Goal: Find specific page/section: Find specific page/section

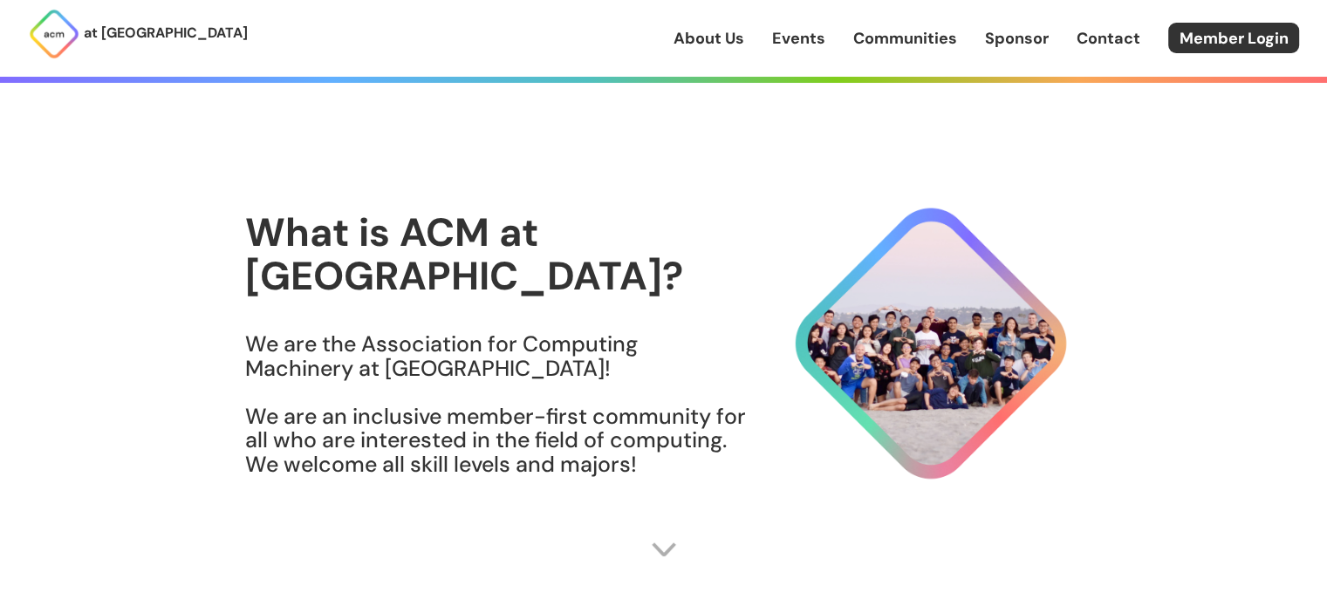
click at [777, 35] on link "Events" at bounding box center [798, 38] width 53 height 23
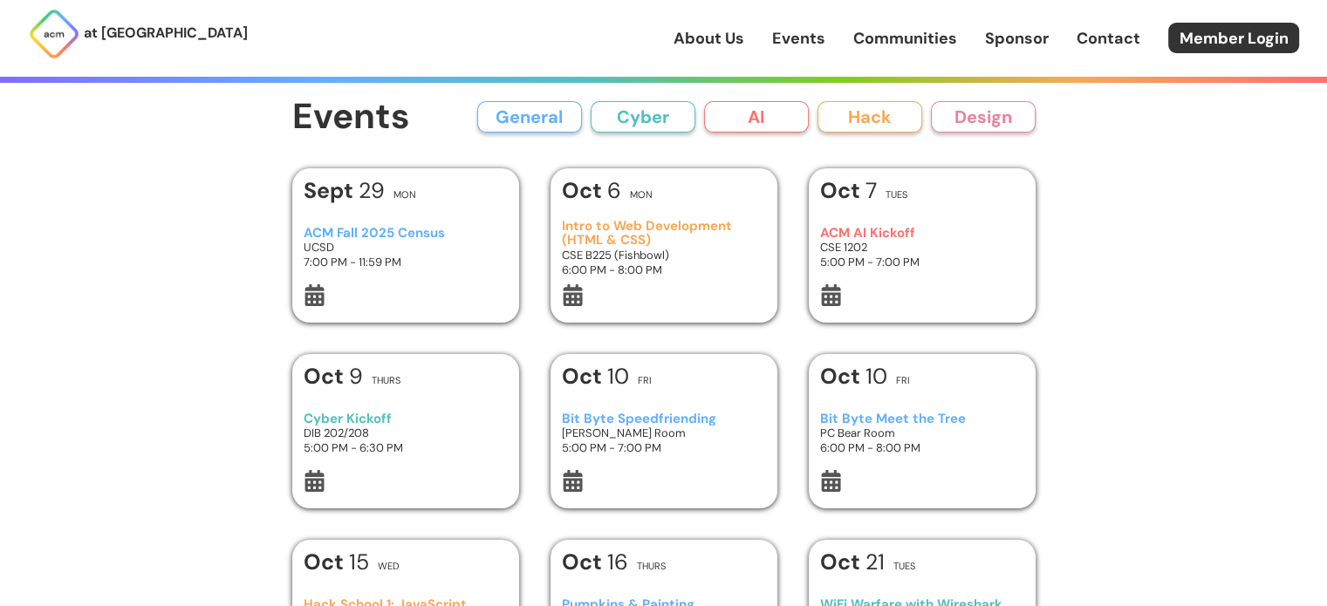
click at [719, 38] on link "About Us" at bounding box center [708, 38] width 71 height 23
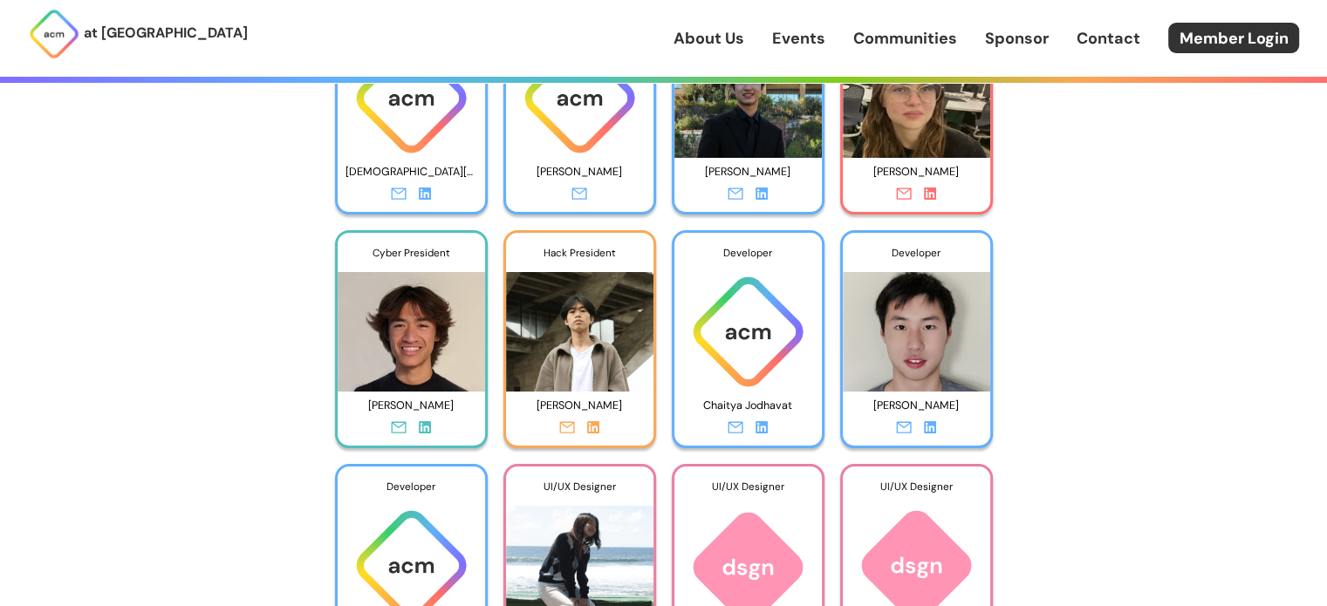
scroll to position [2721, 0]
